Goal: Communication & Community: Ask a question

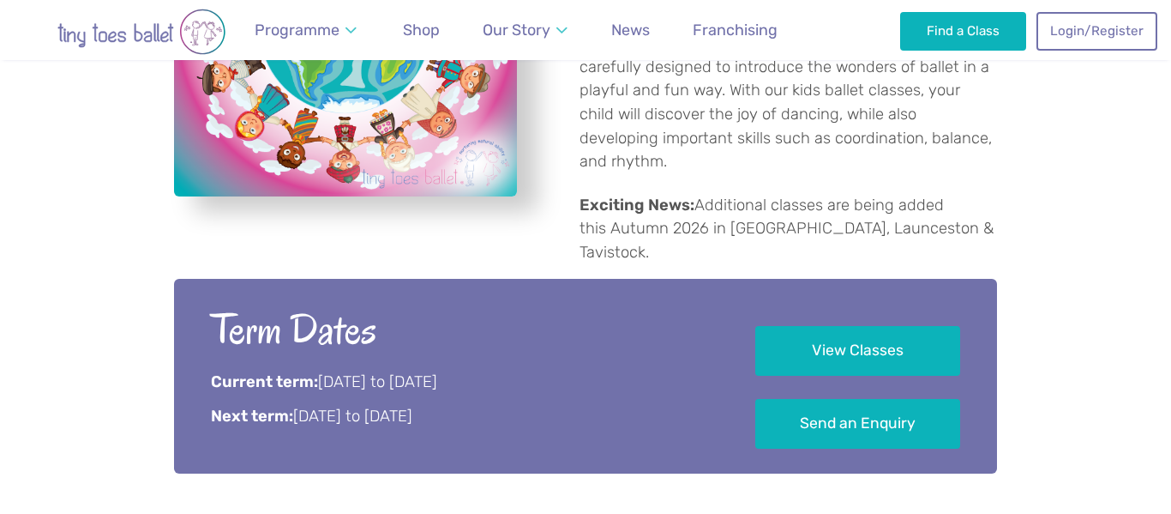
scroll to position [789, 0]
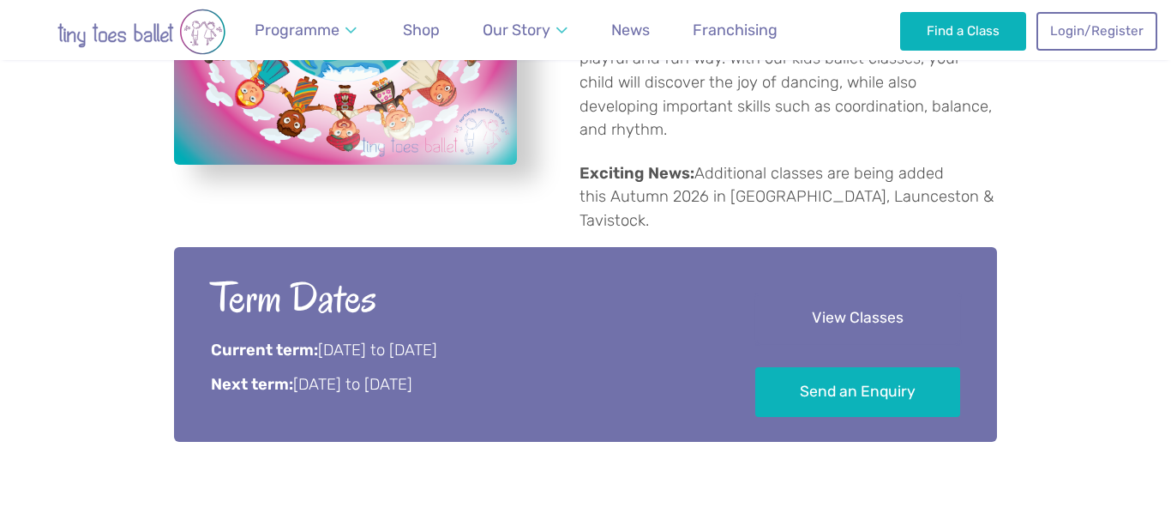
click at [851, 293] on link "View Classes" at bounding box center [857, 318] width 205 height 51
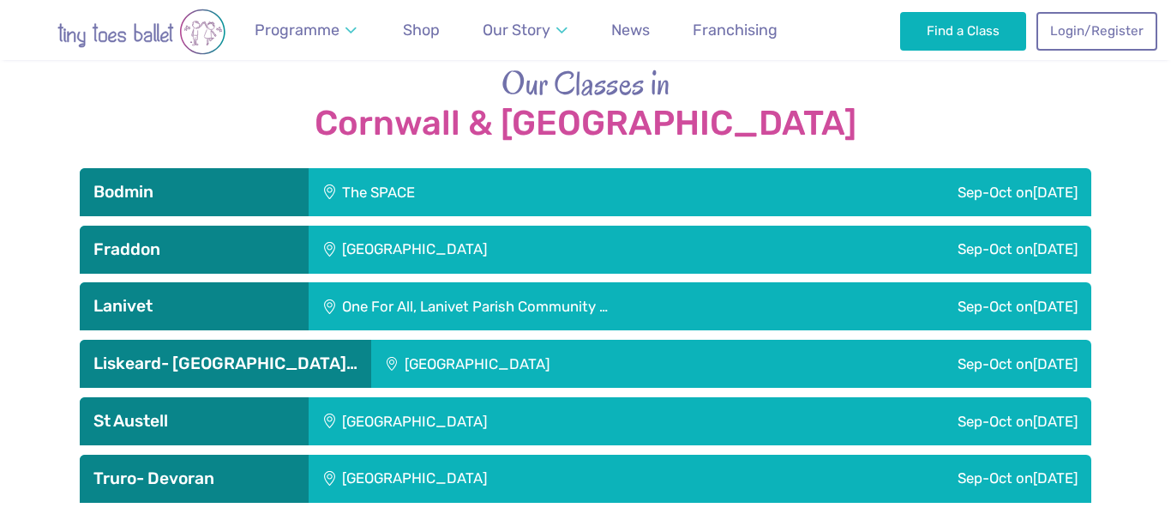
scroll to position [1735, 0]
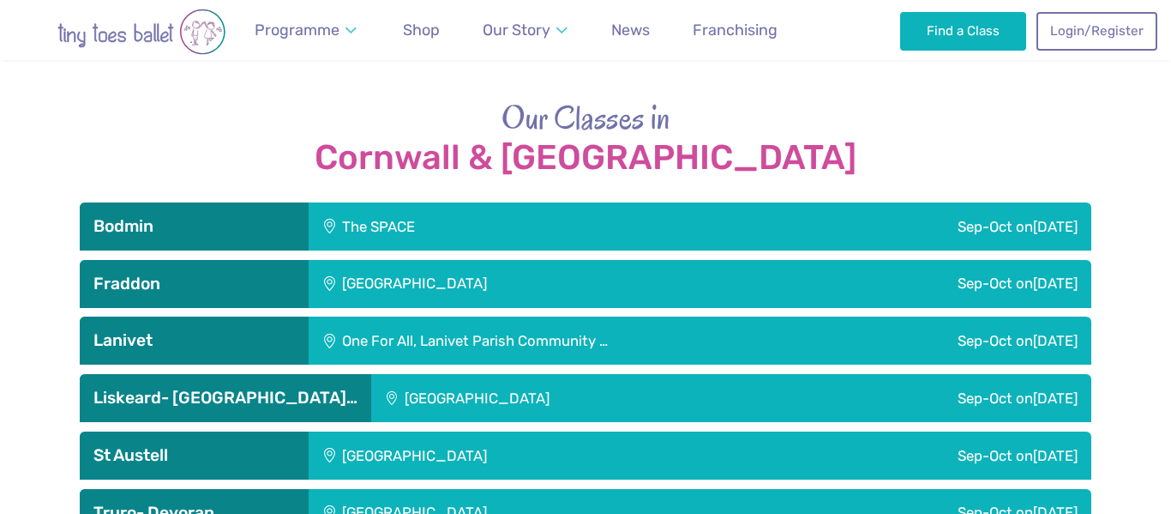
click at [406, 202] on div "The SPACE" at bounding box center [484, 226] width 351 height 48
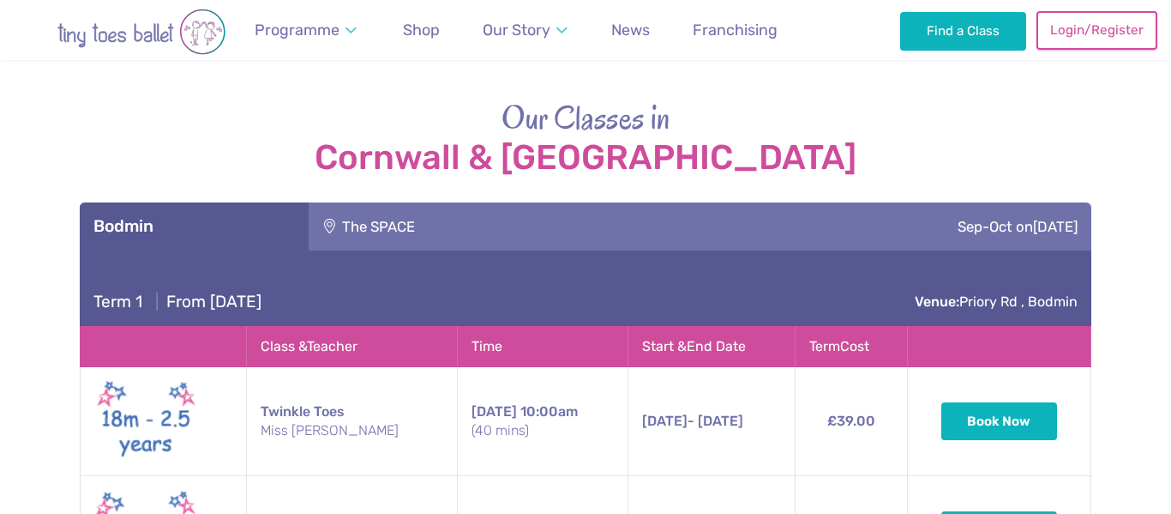
click at [1097, 33] on link "Login/Register" at bounding box center [1096, 30] width 120 height 38
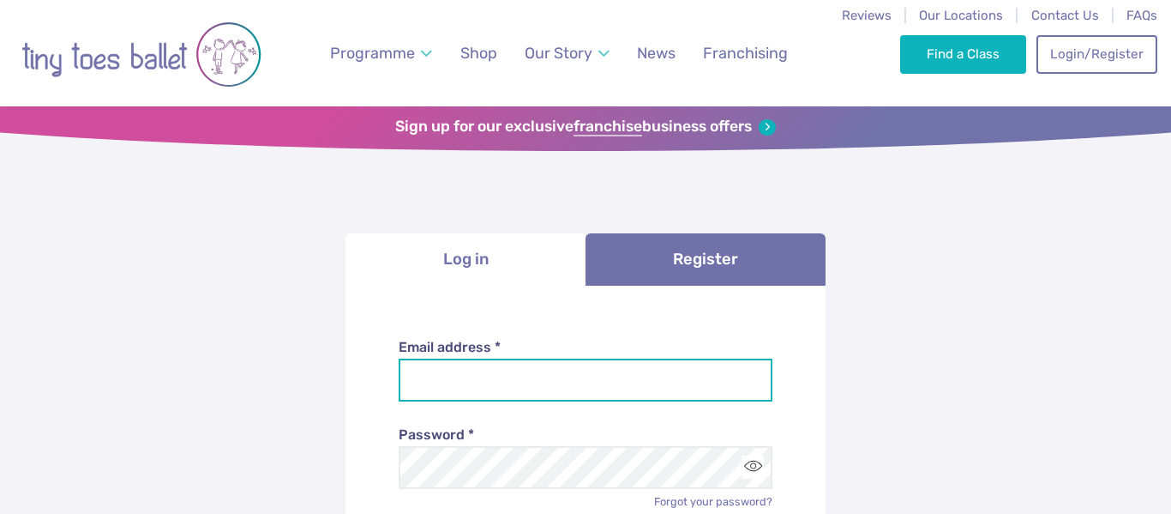
type input "**********"
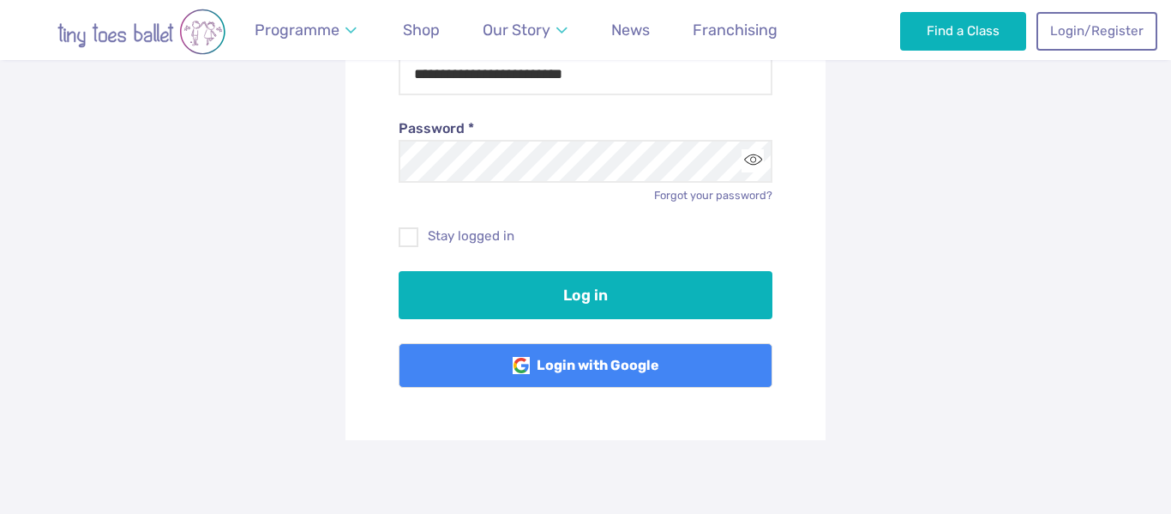
scroll to position [309, 0]
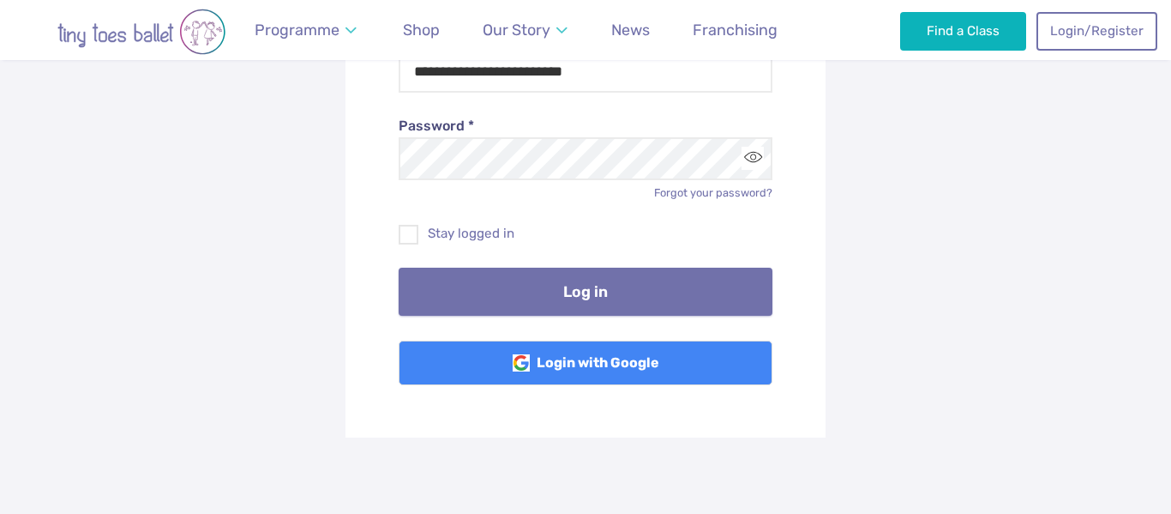
click at [580, 288] on button "Log in" at bounding box center [586, 291] width 375 height 48
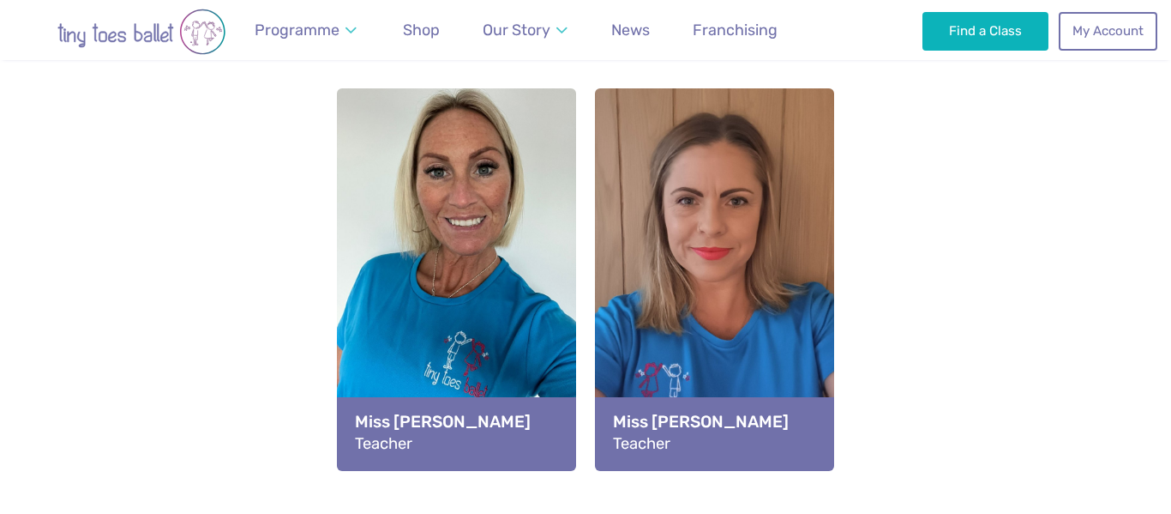
scroll to position [1257, 0]
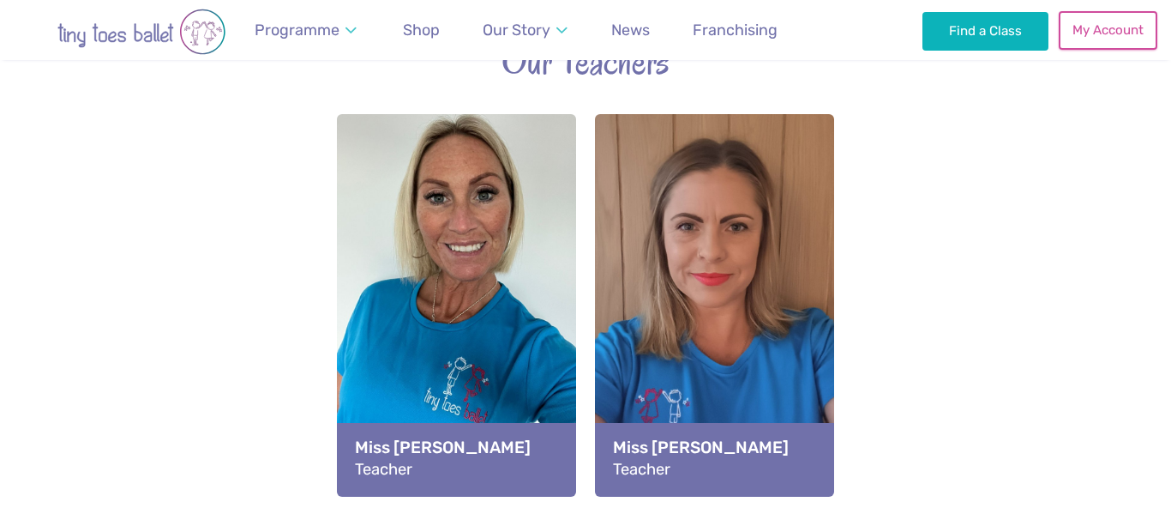
click at [1128, 39] on link "My Account" at bounding box center [1108, 30] width 98 height 38
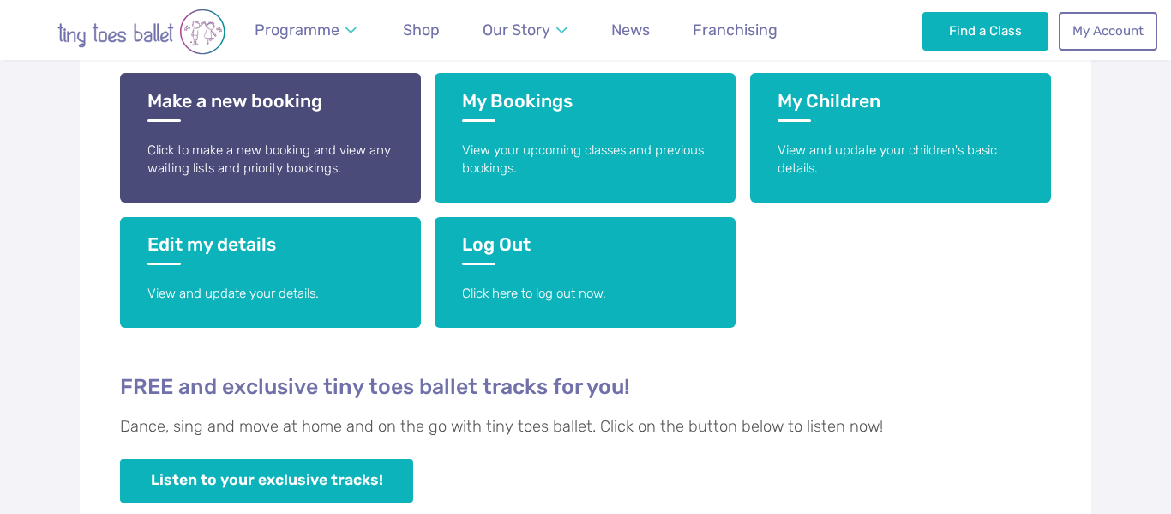
scroll to position [446, 0]
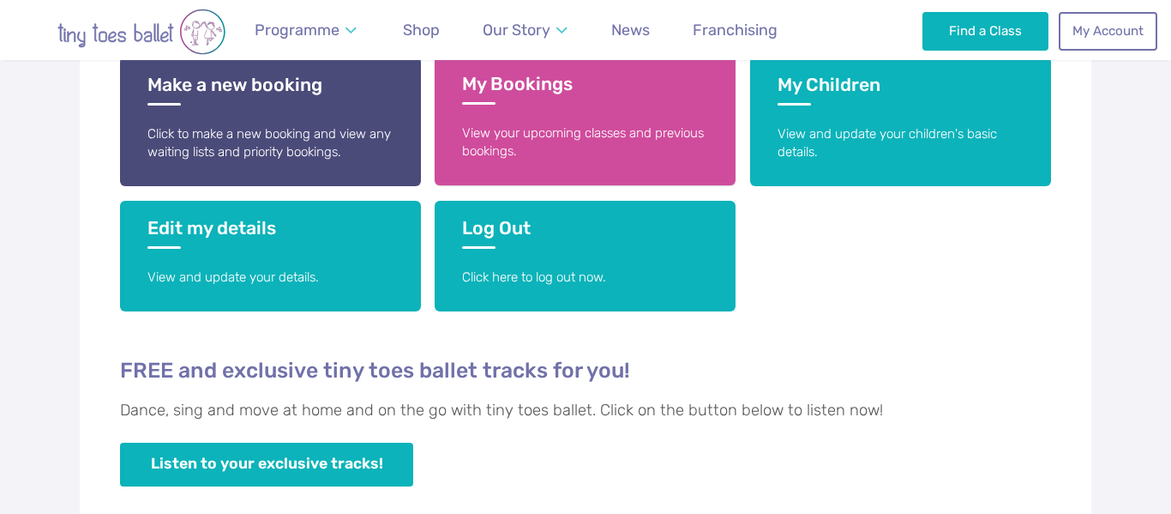
click at [526, 87] on h3 "My Bookings" at bounding box center [585, 89] width 246 height 32
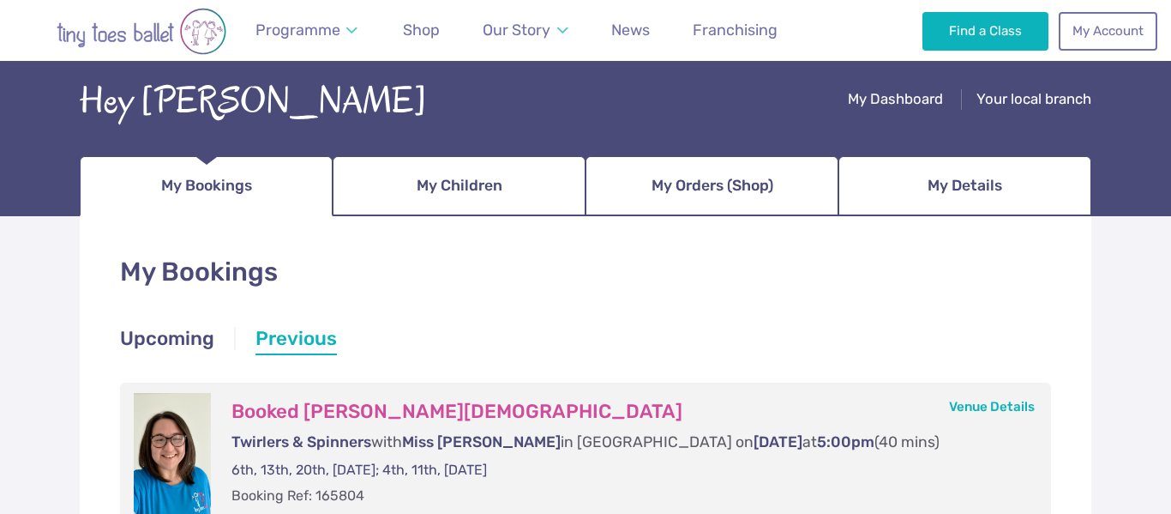
scroll to position [69, 0]
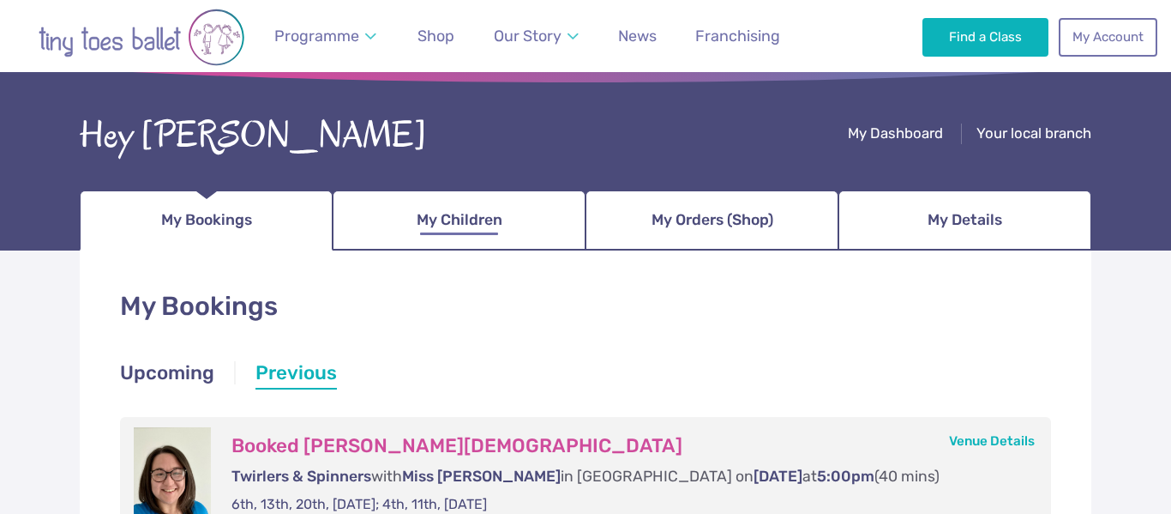
click at [462, 221] on span "My Children" at bounding box center [460, 220] width 86 height 30
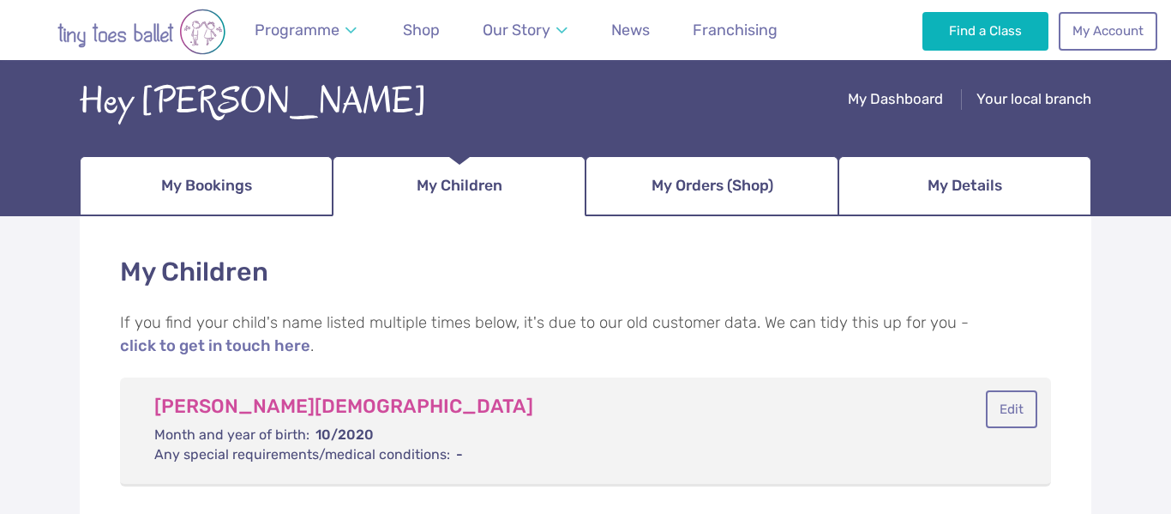
scroll to position [69, 0]
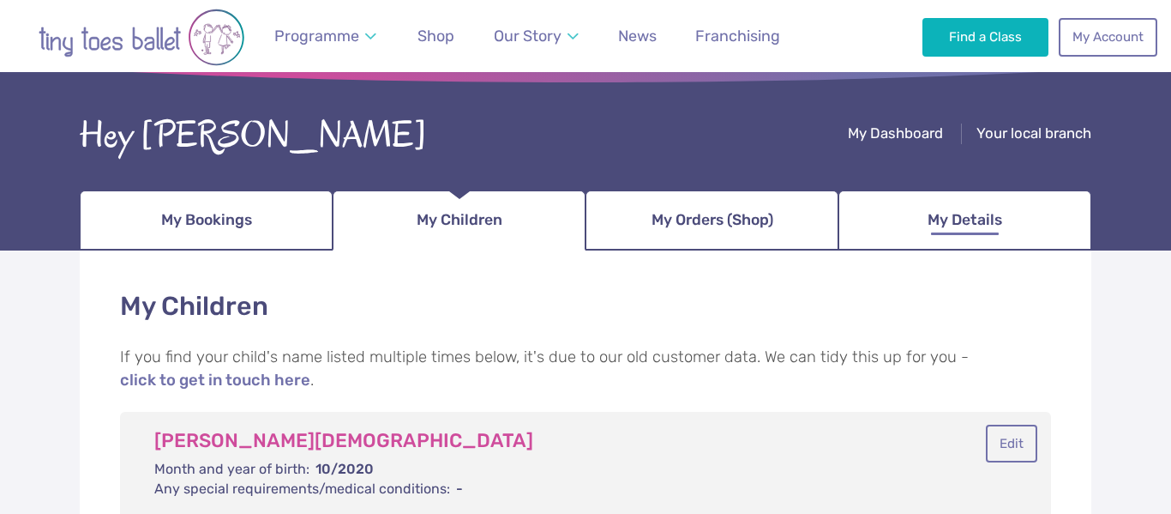
click at [964, 218] on span "My Details" at bounding box center [965, 220] width 75 height 30
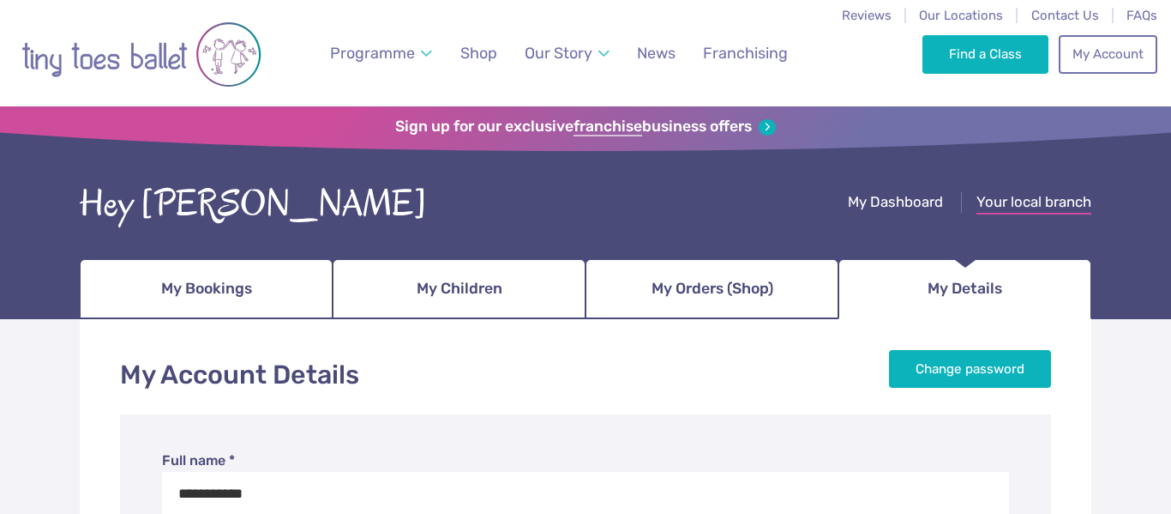
click at [1031, 195] on span "Your local branch" at bounding box center [1033, 201] width 115 height 17
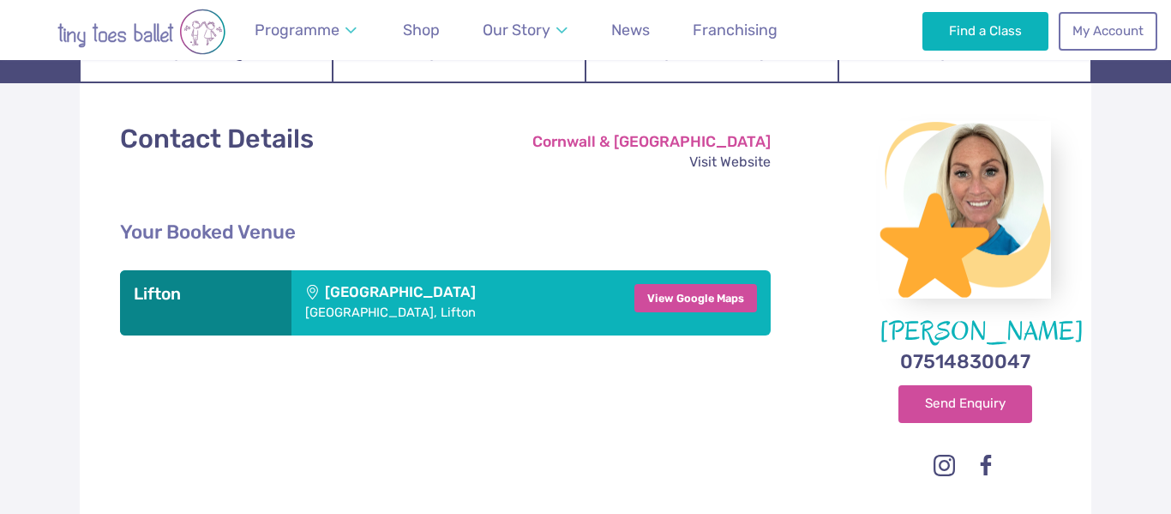
scroll to position [240, 0]
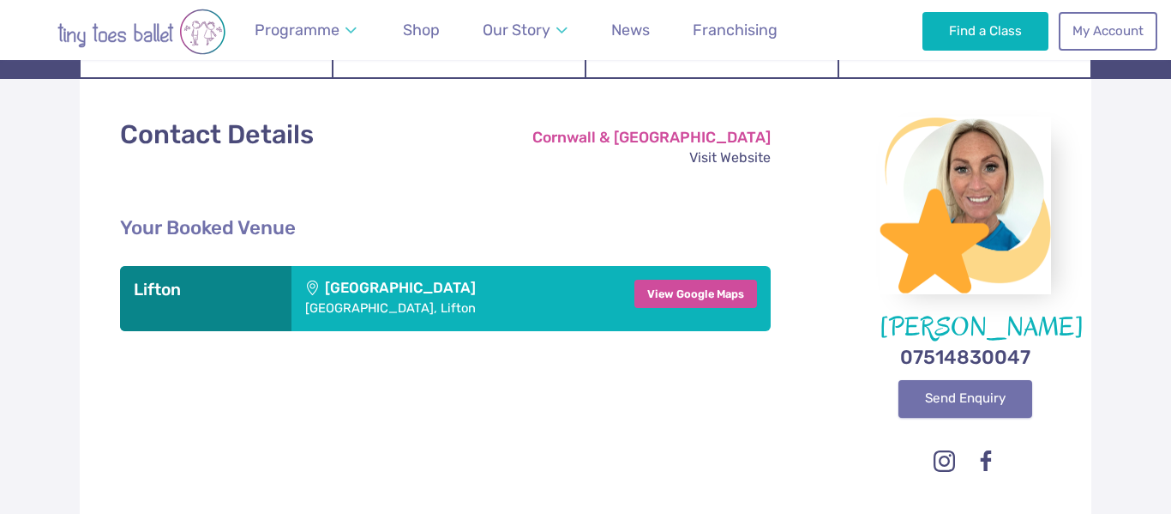
click at [982, 402] on link "Send Enquiry" at bounding box center [965, 399] width 134 height 38
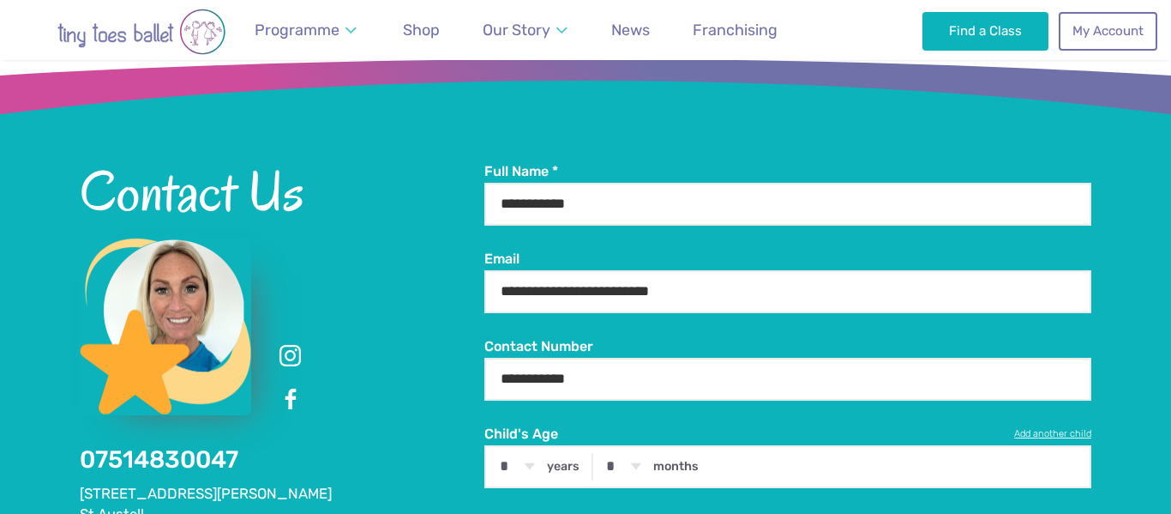
scroll to position [2313, 0]
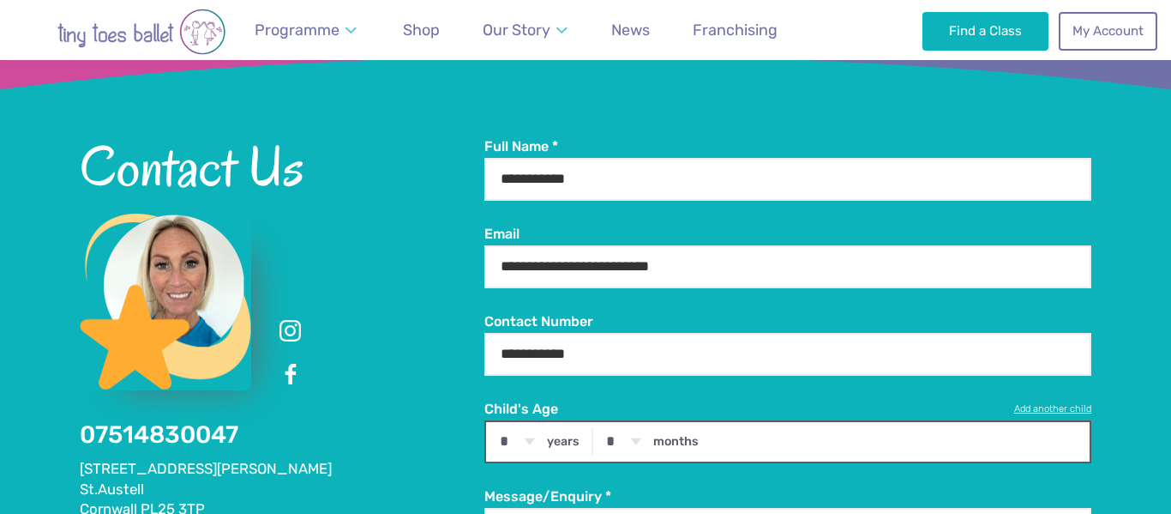
click at [0, 0] on select "* * * * * * * * * * ** ** **" at bounding box center [0, 0] width 0 height 0
select select "*"
click at [0, 0] on select "* * * * * * * * * * ** ** **" at bounding box center [0, 0] width 0 height 0
click at [0, 0] on select "* * * * * * * * * * ** **" at bounding box center [0, 0] width 0 height 0
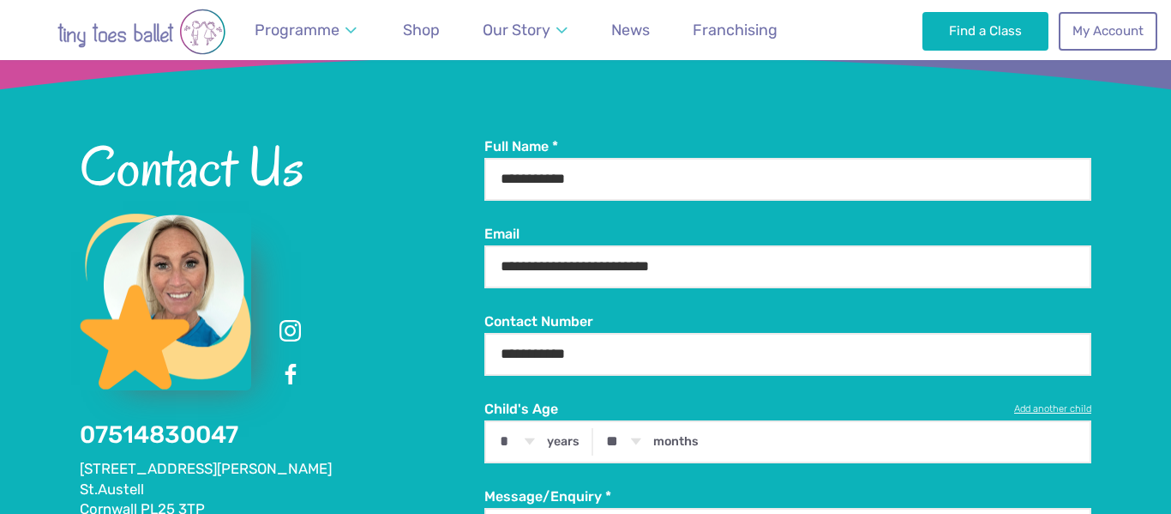
select select "**"
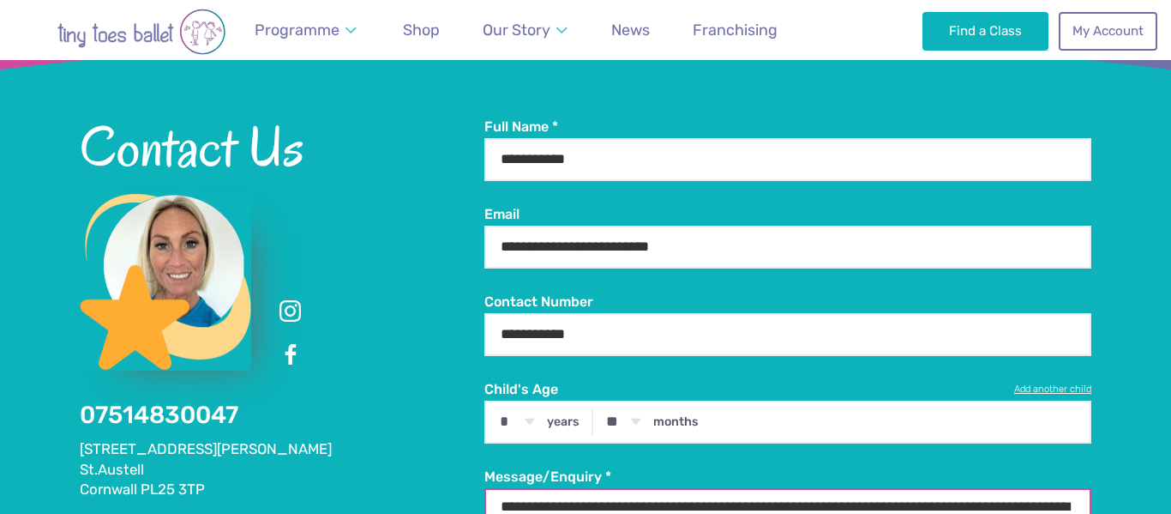
scroll to position [2353, 0]
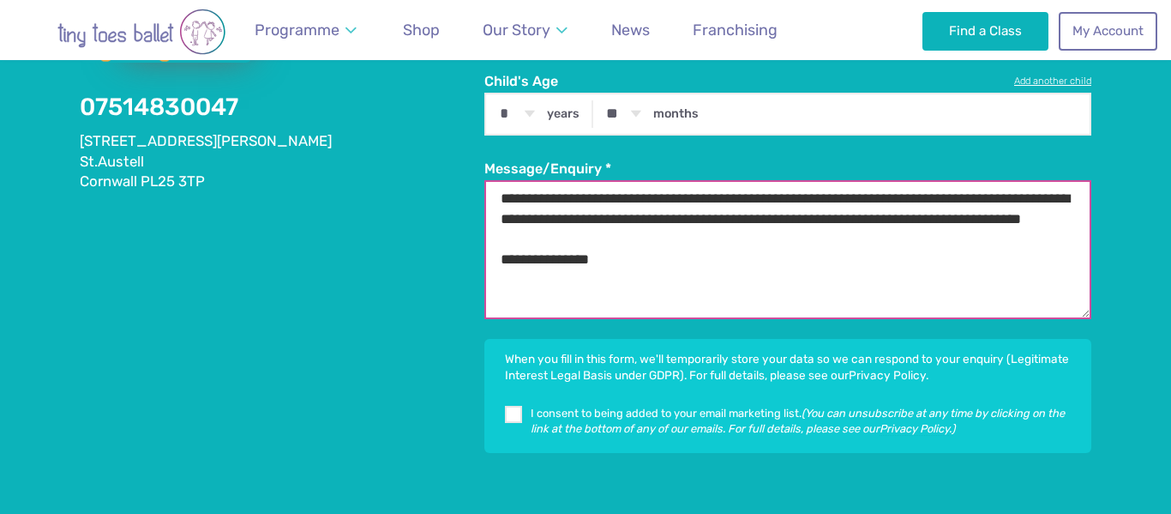
scroll to position [2647, 0]
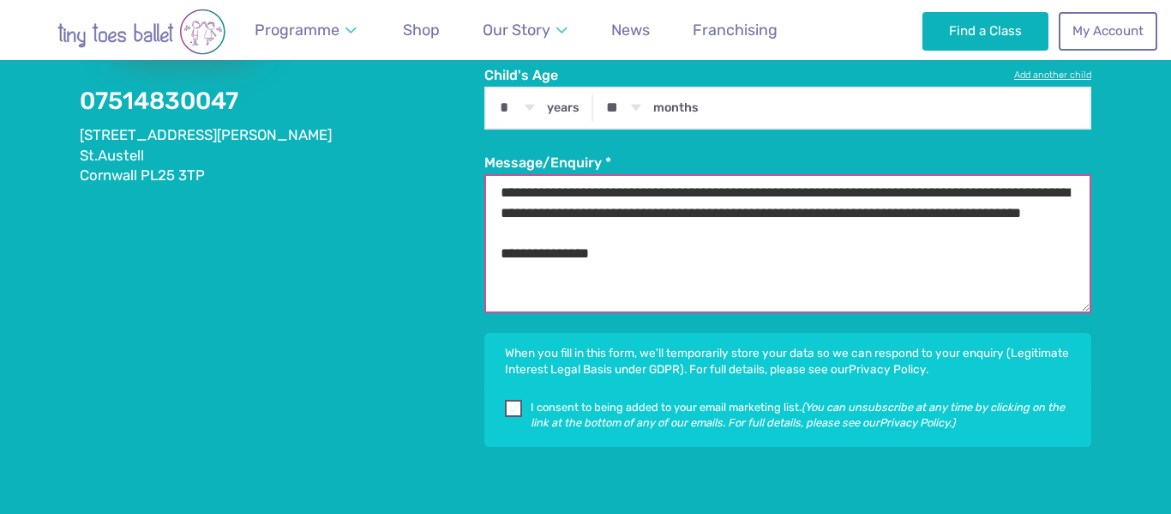
type textarea "**********"
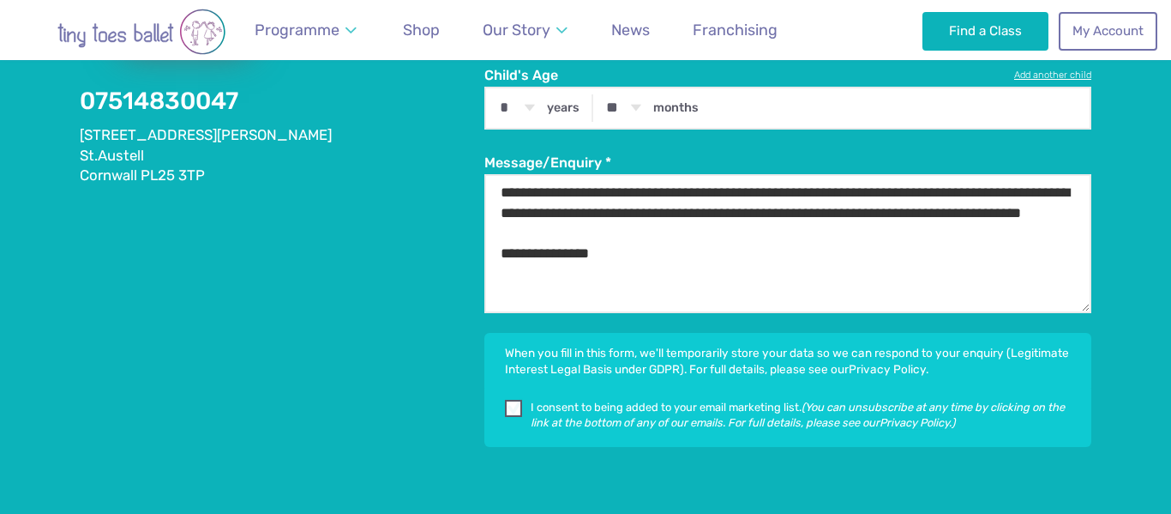
click at [513, 405] on span at bounding box center [514, 411] width 15 height 13
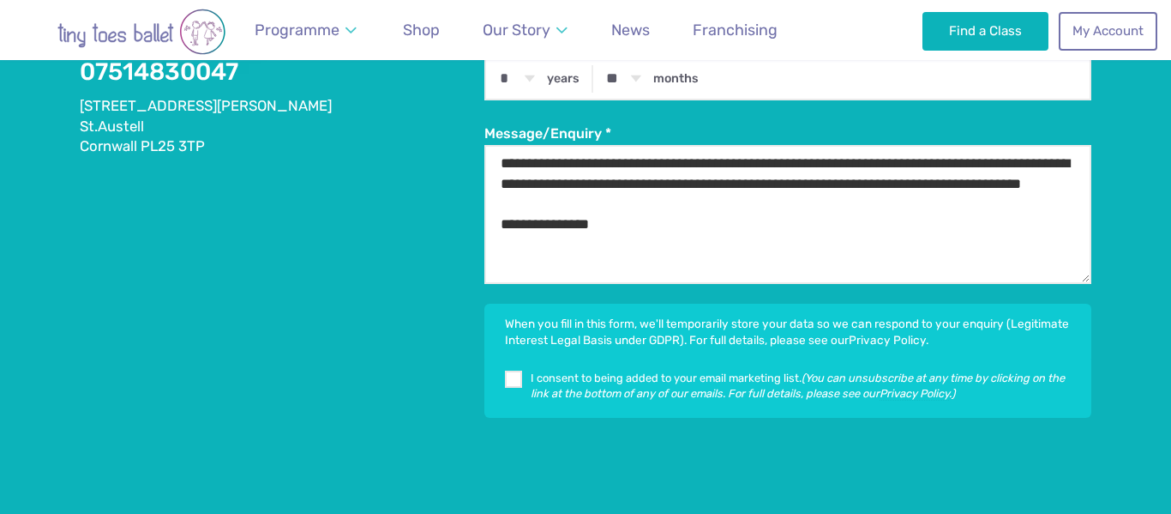
scroll to position [2683, 0]
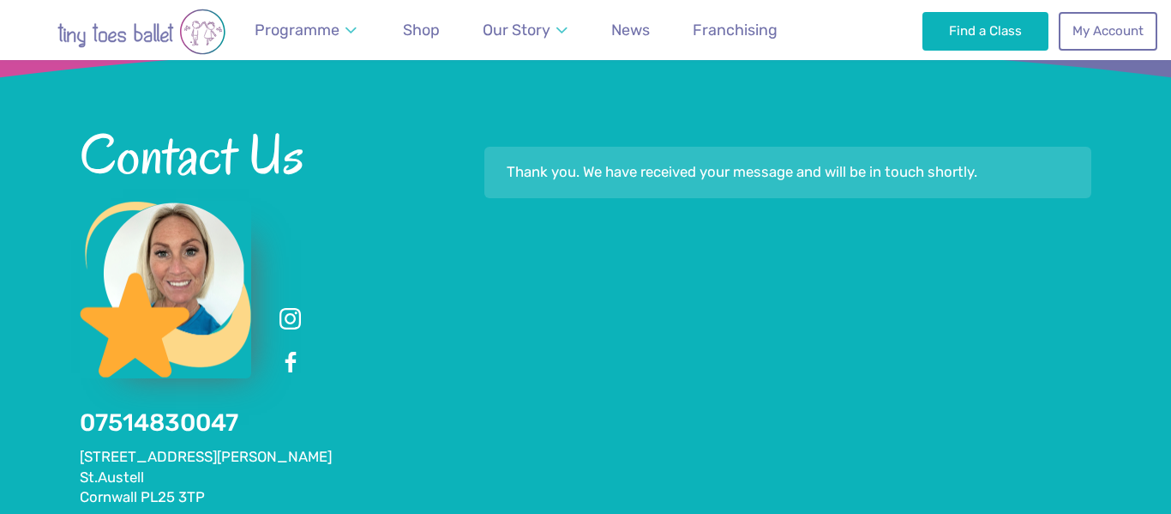
scroll to position [2322, 0]
